Goal: Book appointment/travel/reservation

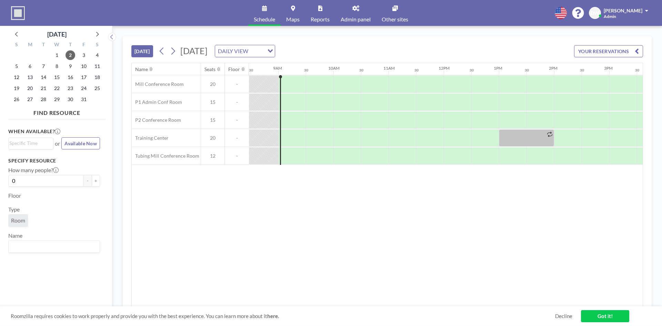
scroll to position [0, 469]
drag, startPoint x: 336, startPoint y: 102, endPoint x: 343, endPoint y: 102, distance: 6.9
click at [343, 102] on div at bounding box center [346, 101] width 28 height 17
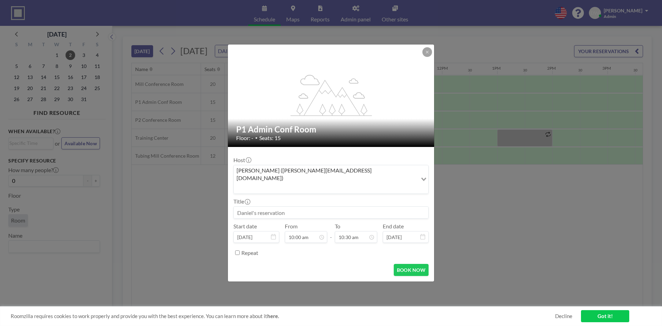
click at [326, 208] on input at bounding box center [331, 213] width 194 height 12
type input "PO Suggestions Epicor Screen Overview"
click at [418, 264] on button "BOOK NOW" at bounding box center [411, 270] width 35 height 12
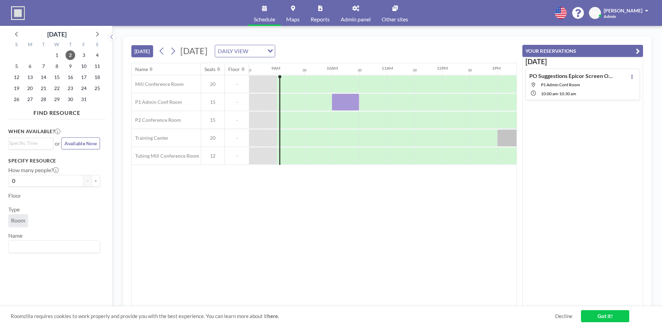
click at [358, 11] on link "Admin panel" at bounding box center [355, 13] width 41 height 26
